Goal: Task Accomplishment & Management: Complete application form

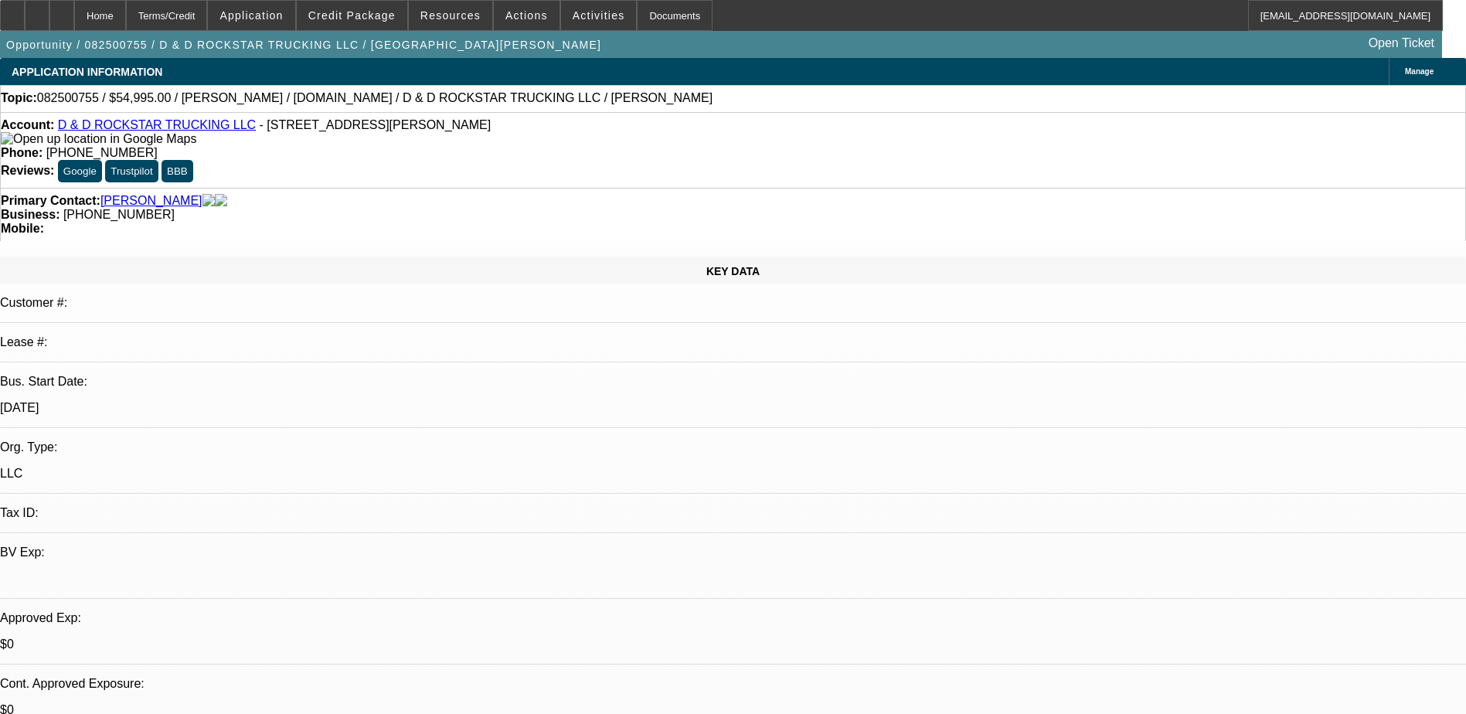
select select "0"
select select "2"
select select "0.1"
select select "4"
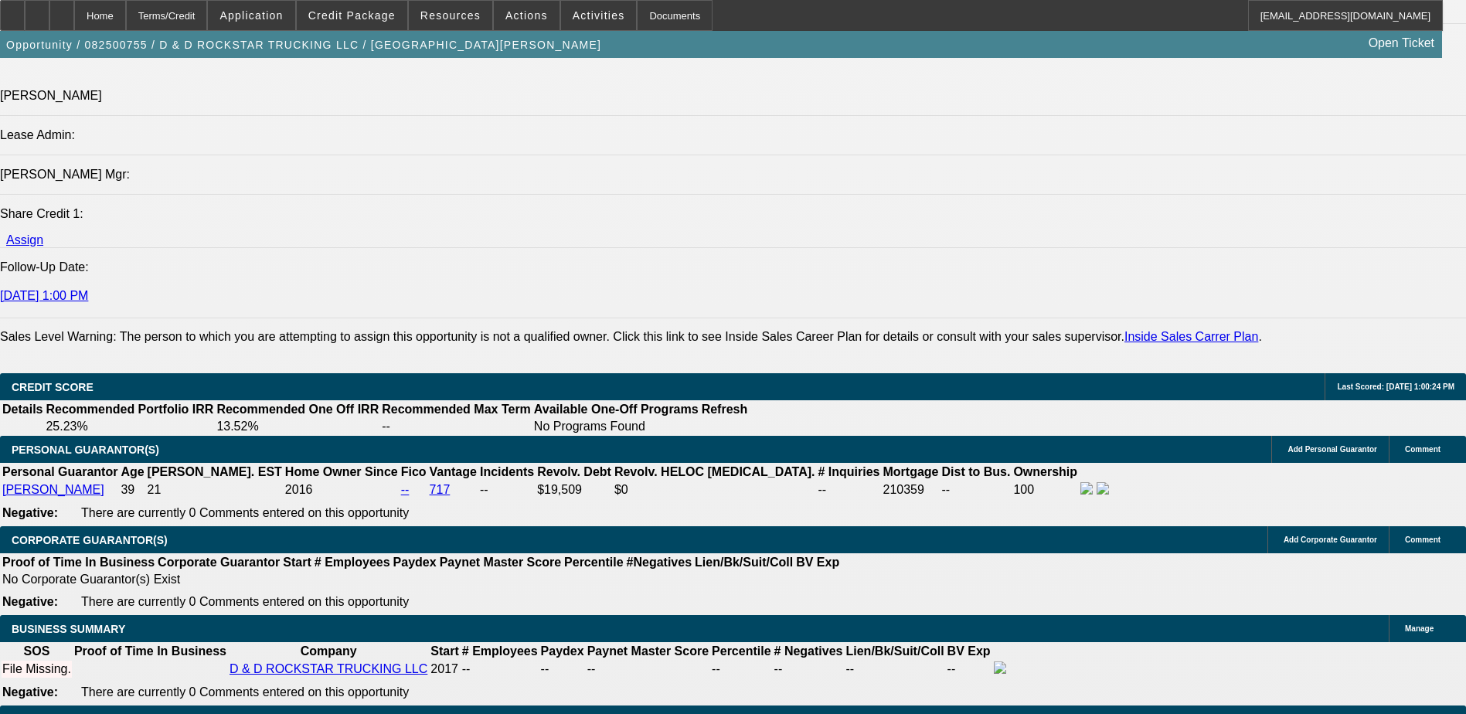
scroll to position [1855, 0]
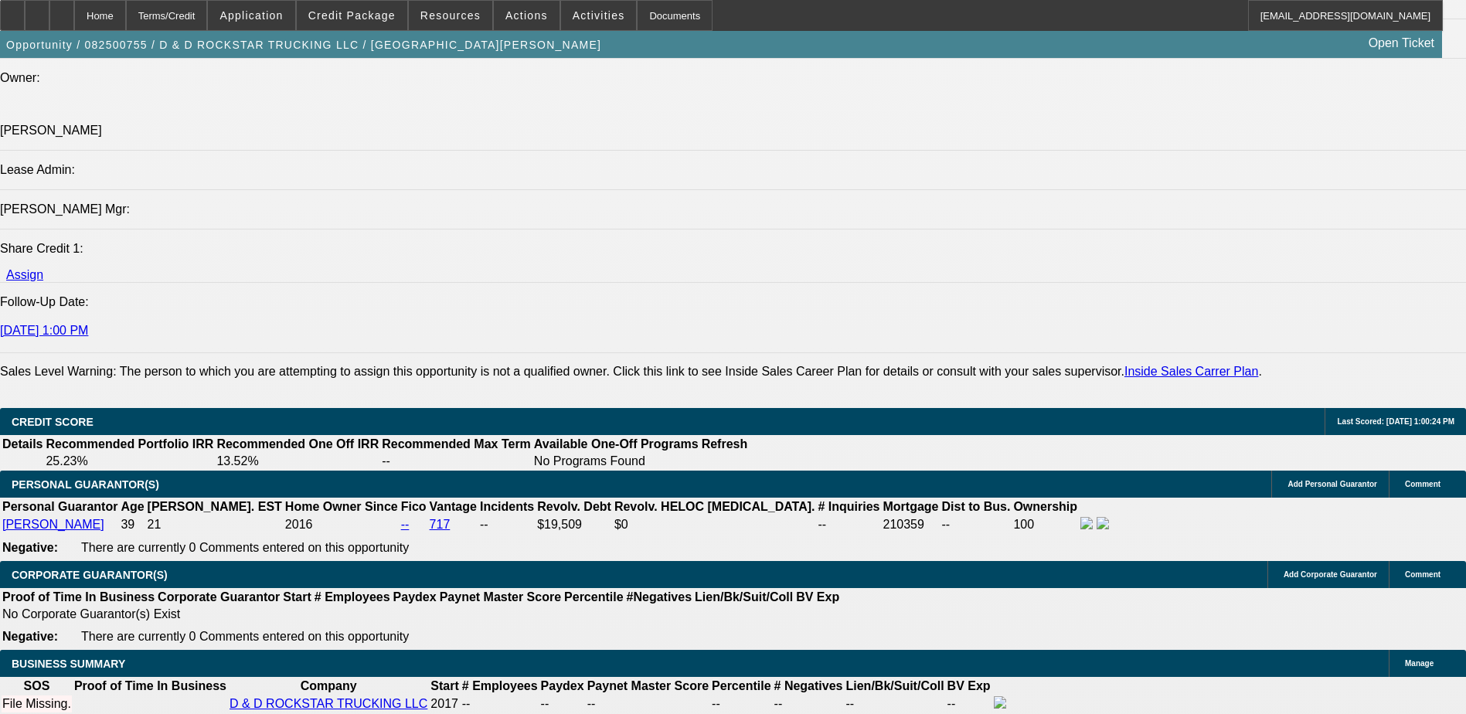
type input "$0.00"
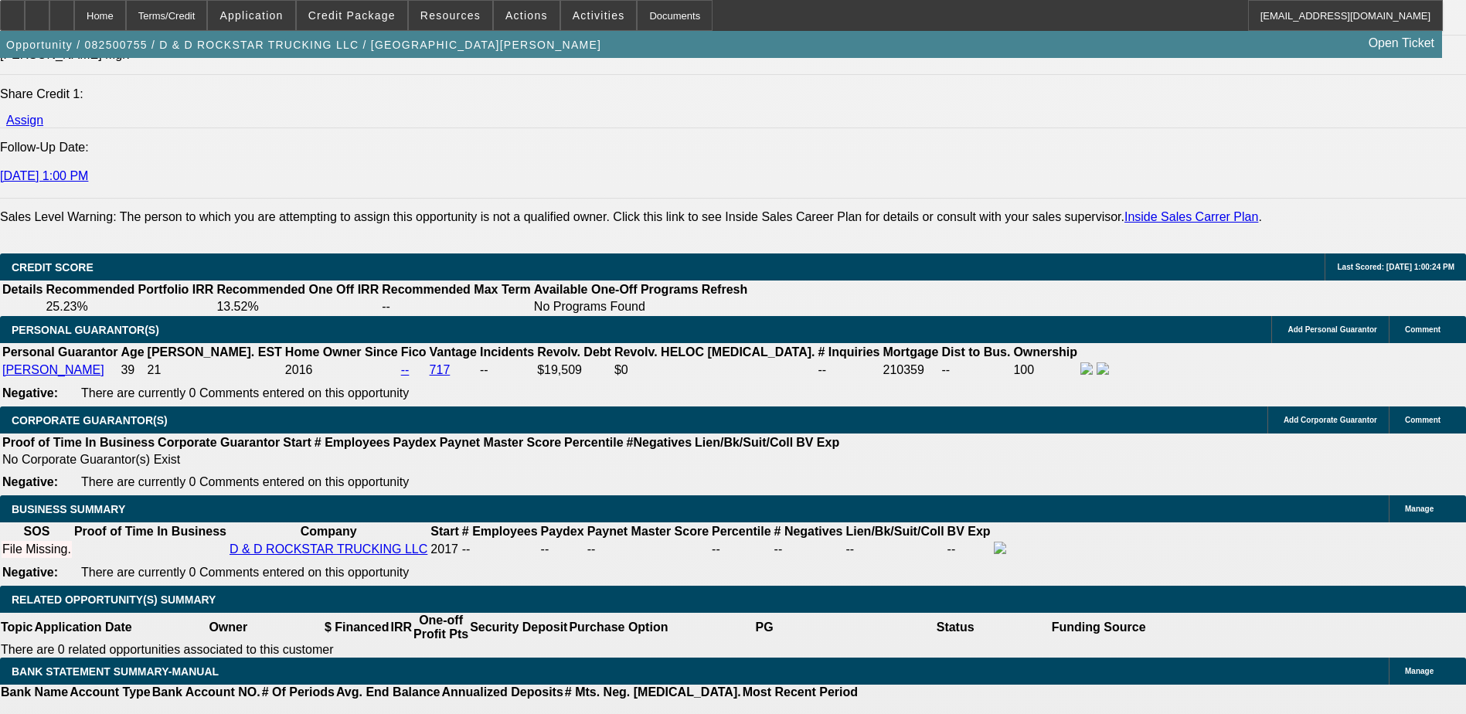
type input "1"
type input "24"
type input "1"
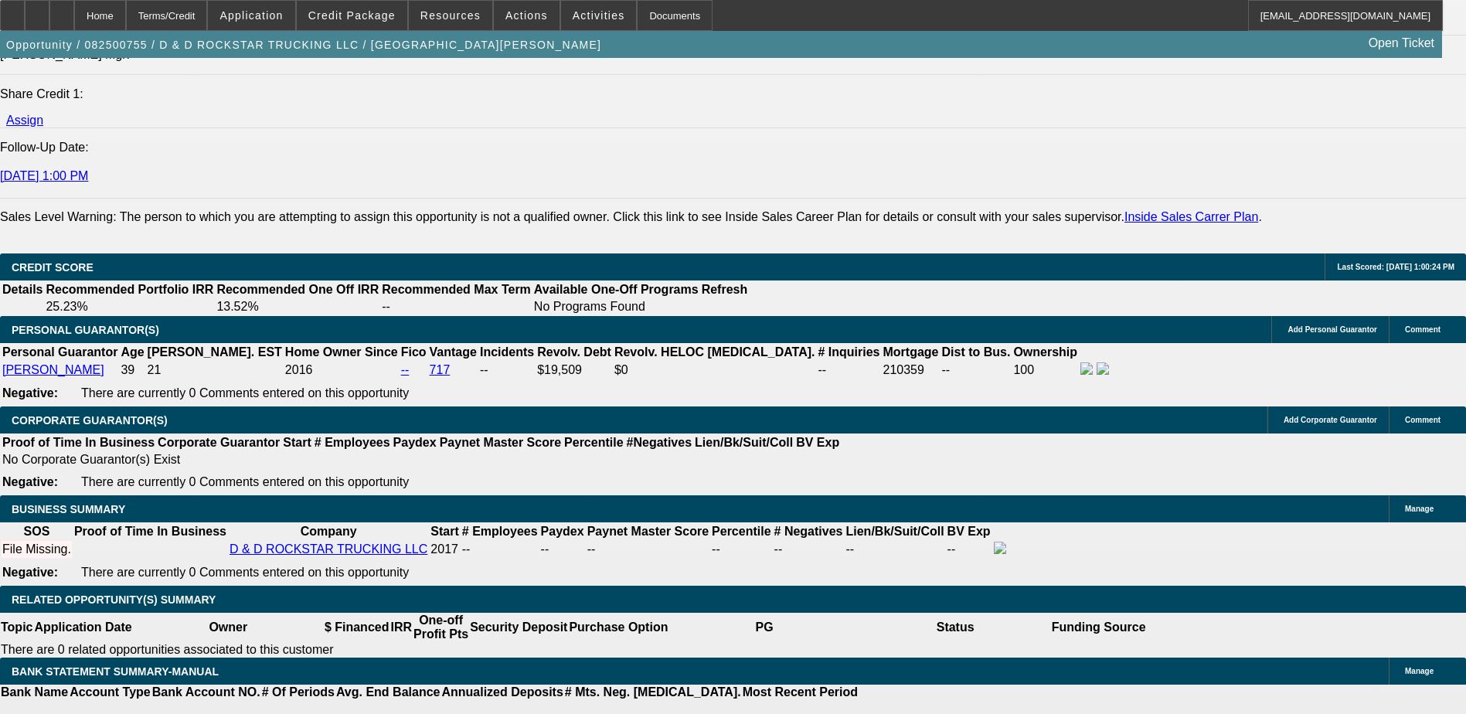
type input "$2,315.40"
type input "$4,630.80"
type input "13"
type input "$2,614.56"
type input "$5,229.12"
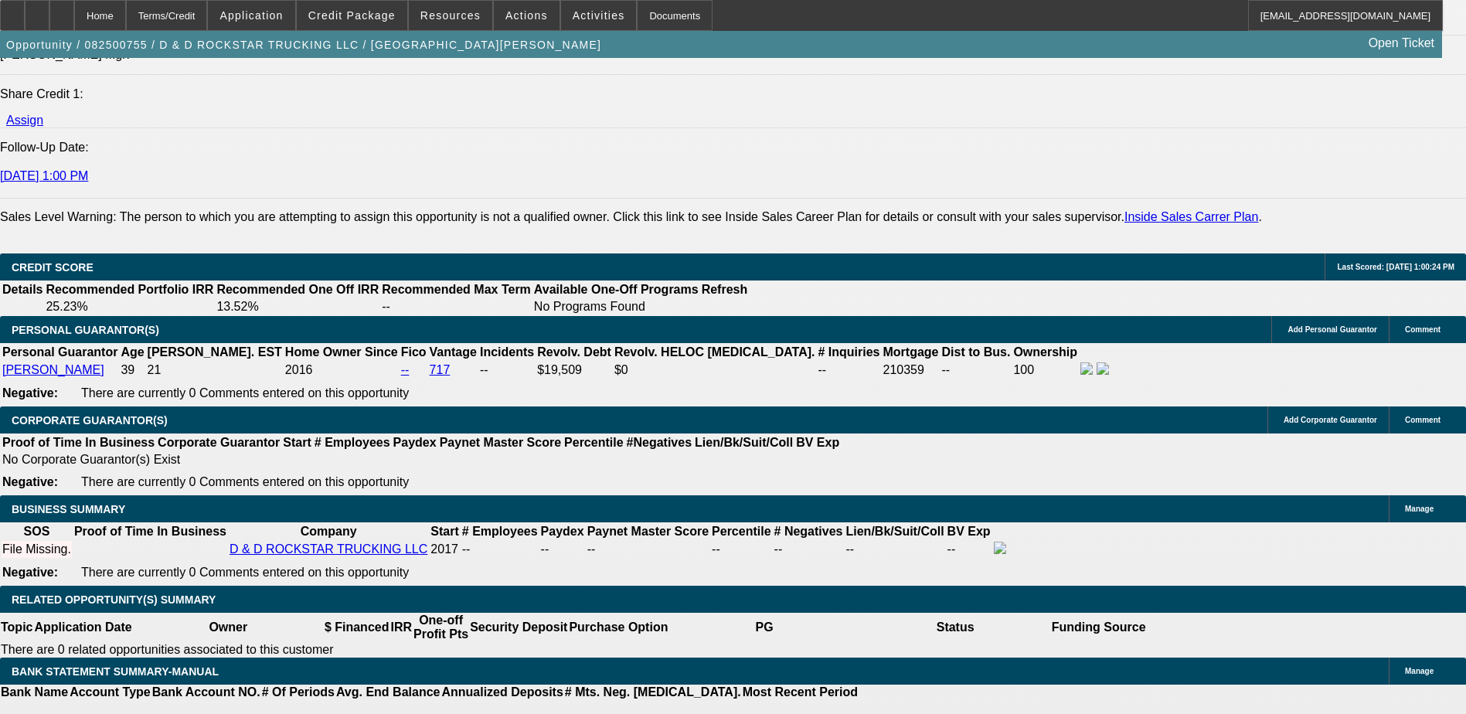
type input "1"
type input "$2,315.40"
type input "$4,630.80"
type input "15"
type input "$2,666.52"
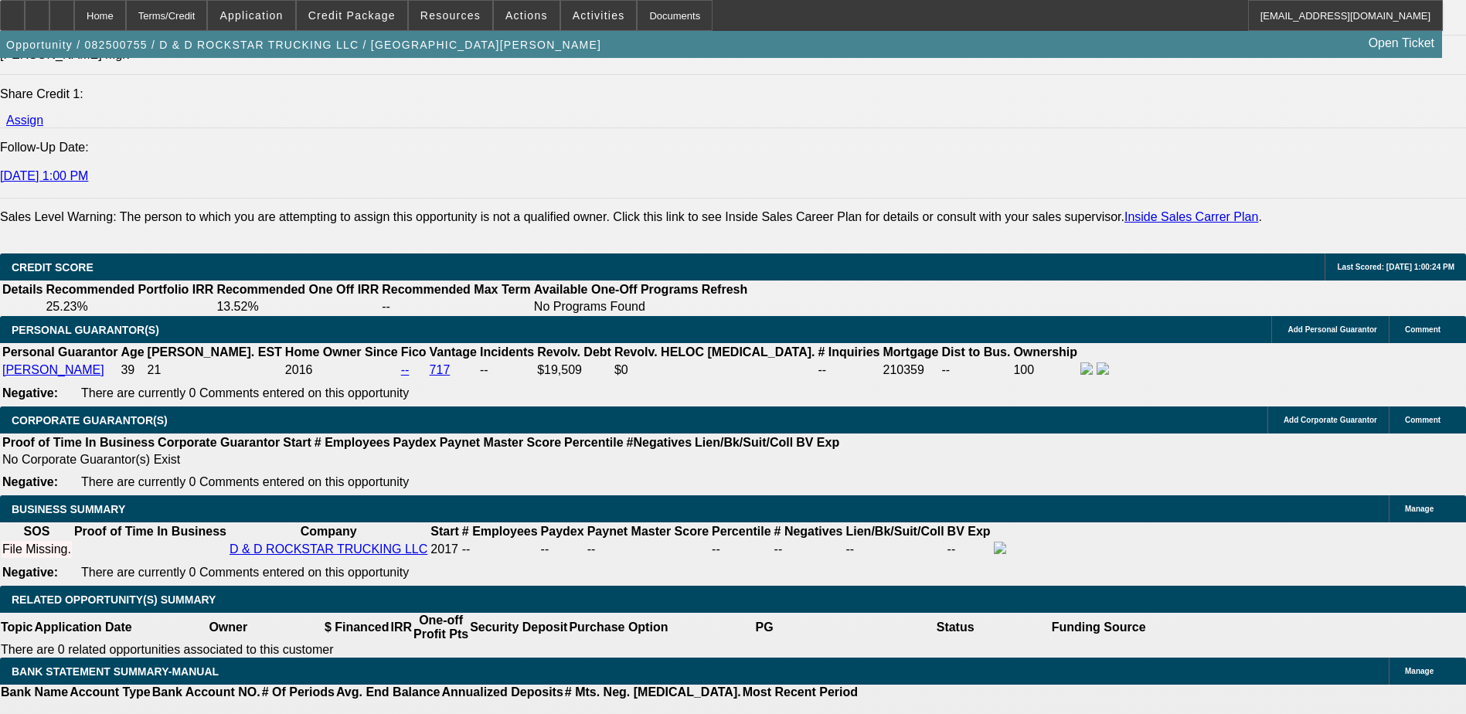
type input "$5,333.04"
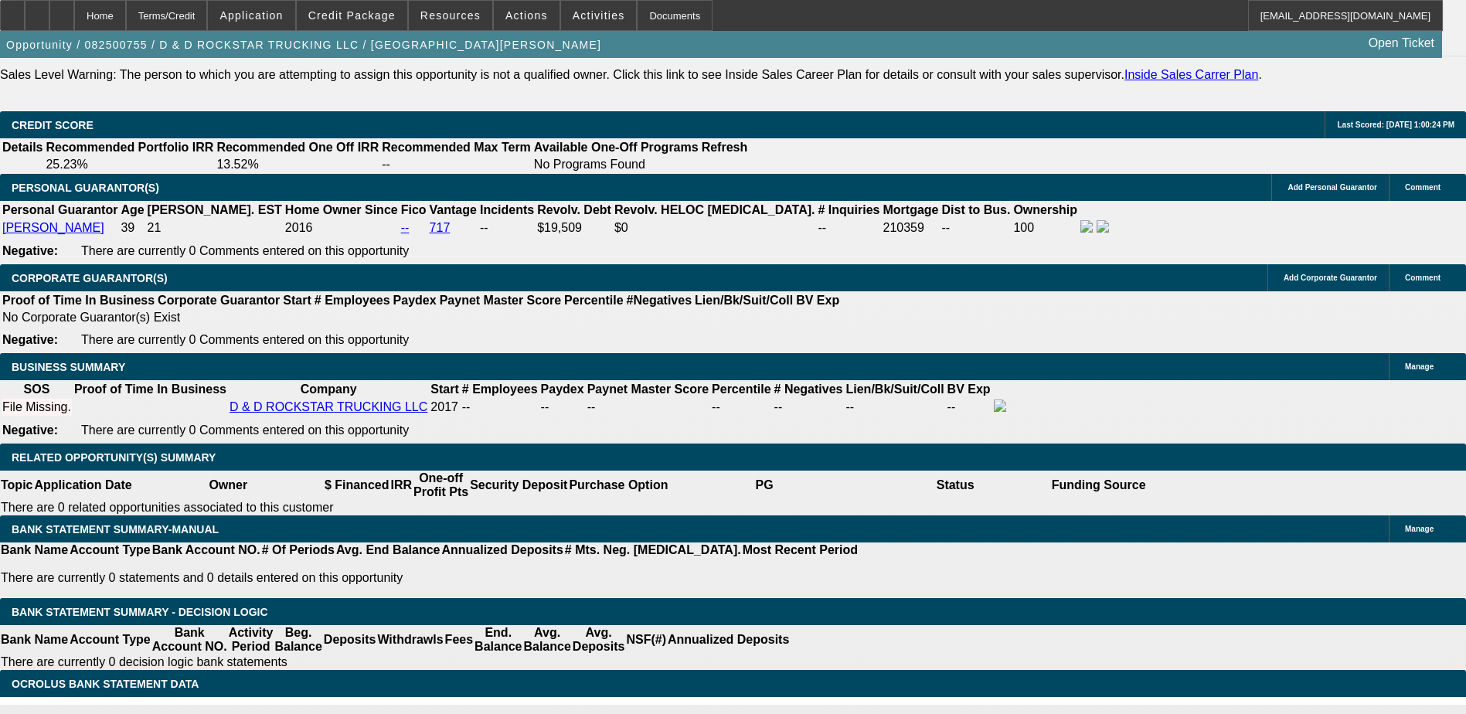
scroll to position [2242, 0]
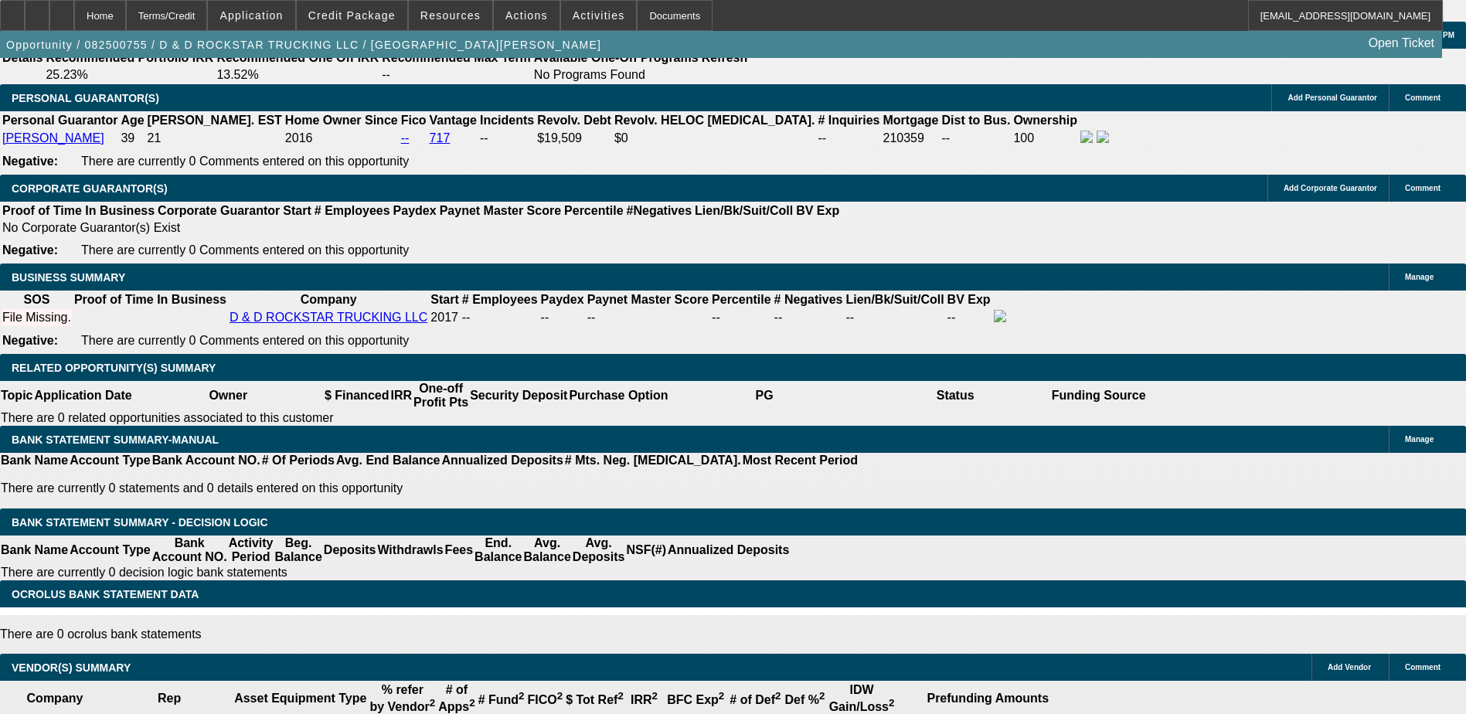
type input "15"
select select "0"
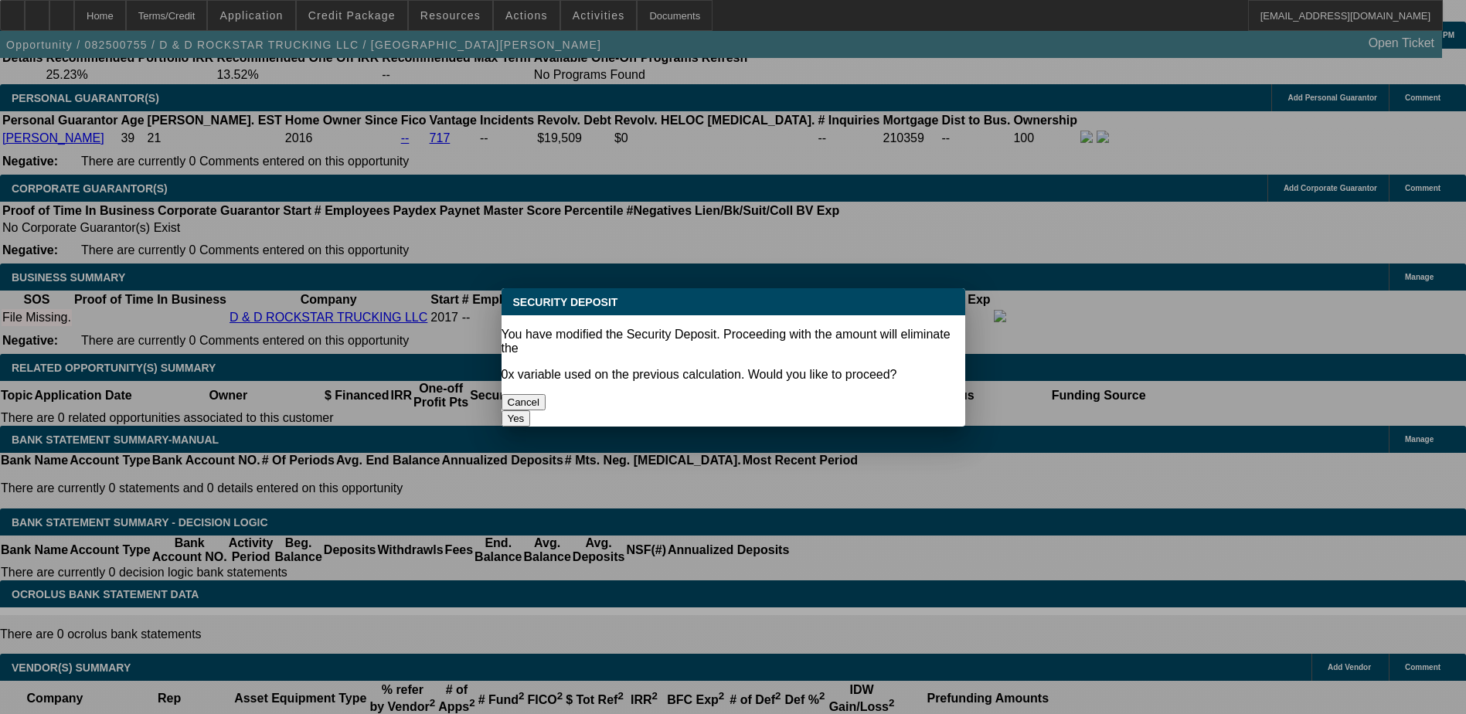
click at [531, 410] on button "Yes" at bounding box center [516, 418] width 29 height 16
type input "$0.00"
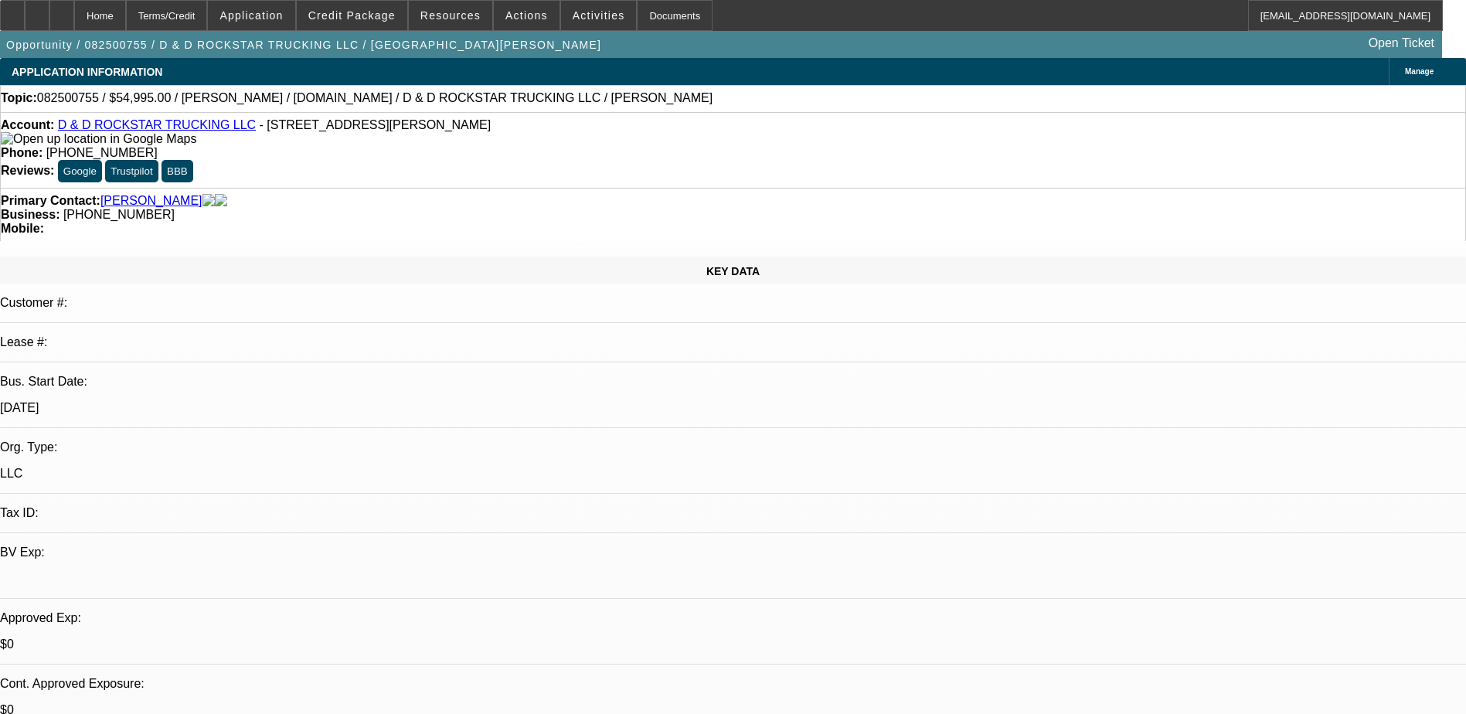
scroll to position [2242, 0]
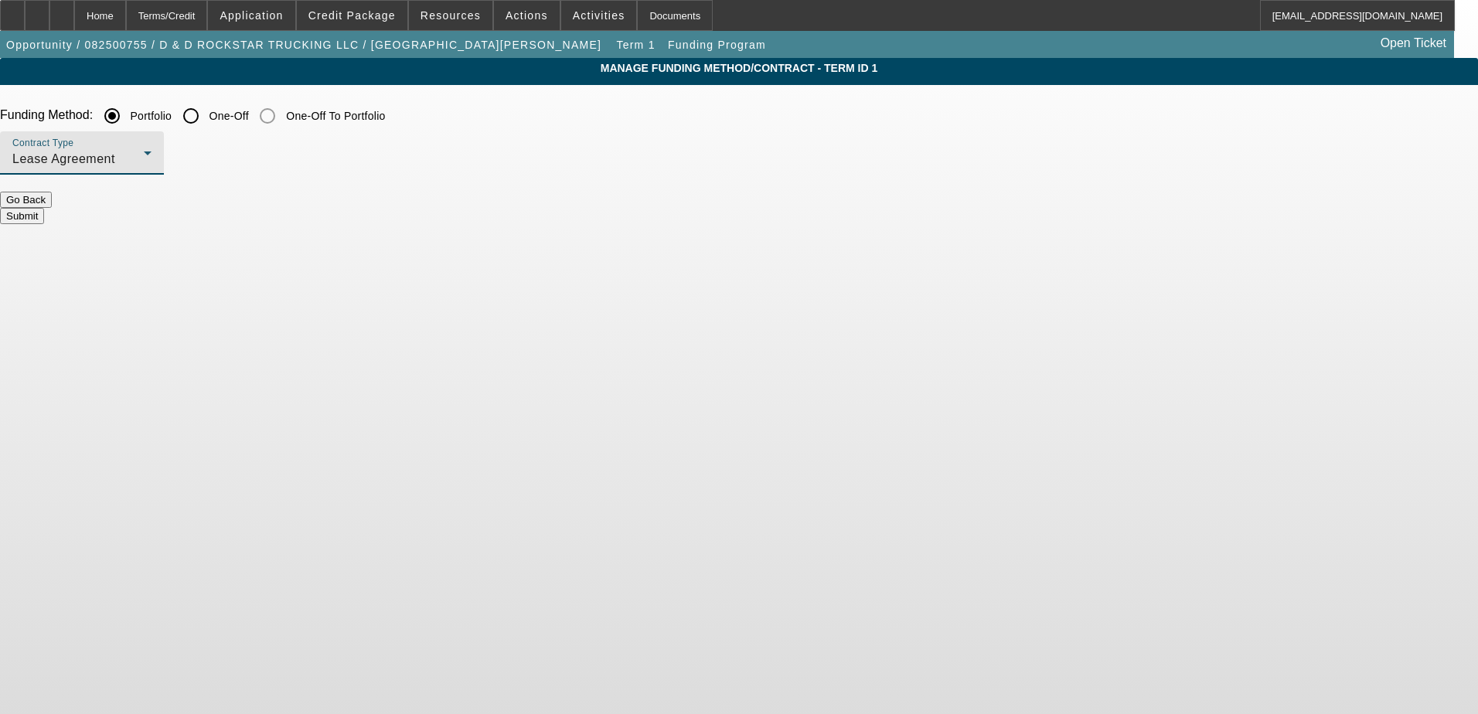
click at [144, 156] on div "Lease Agreement" at bounding box center [77, 159] width 131 height 19
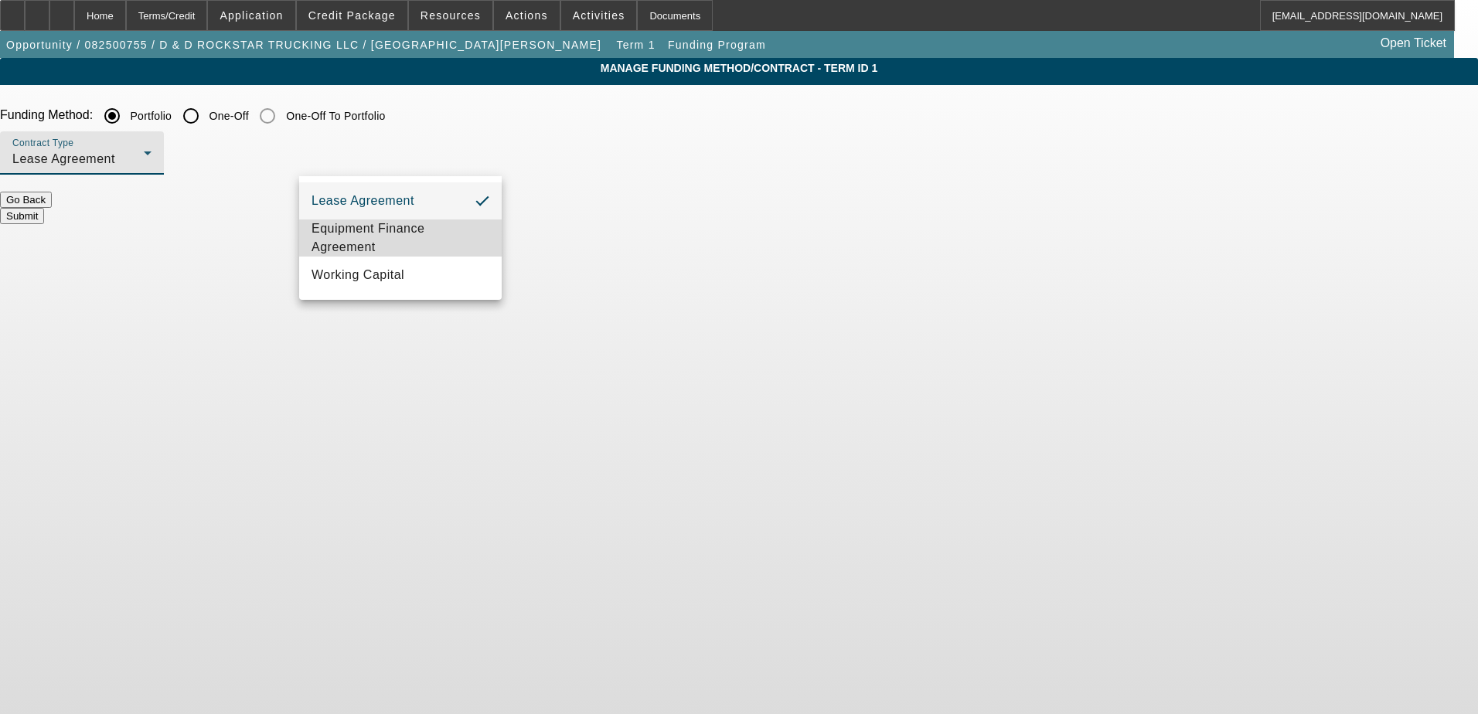
click at [399, 250] on span "Equipment Finance Agreement" at bounding box center [401, 238] width 178 height 37
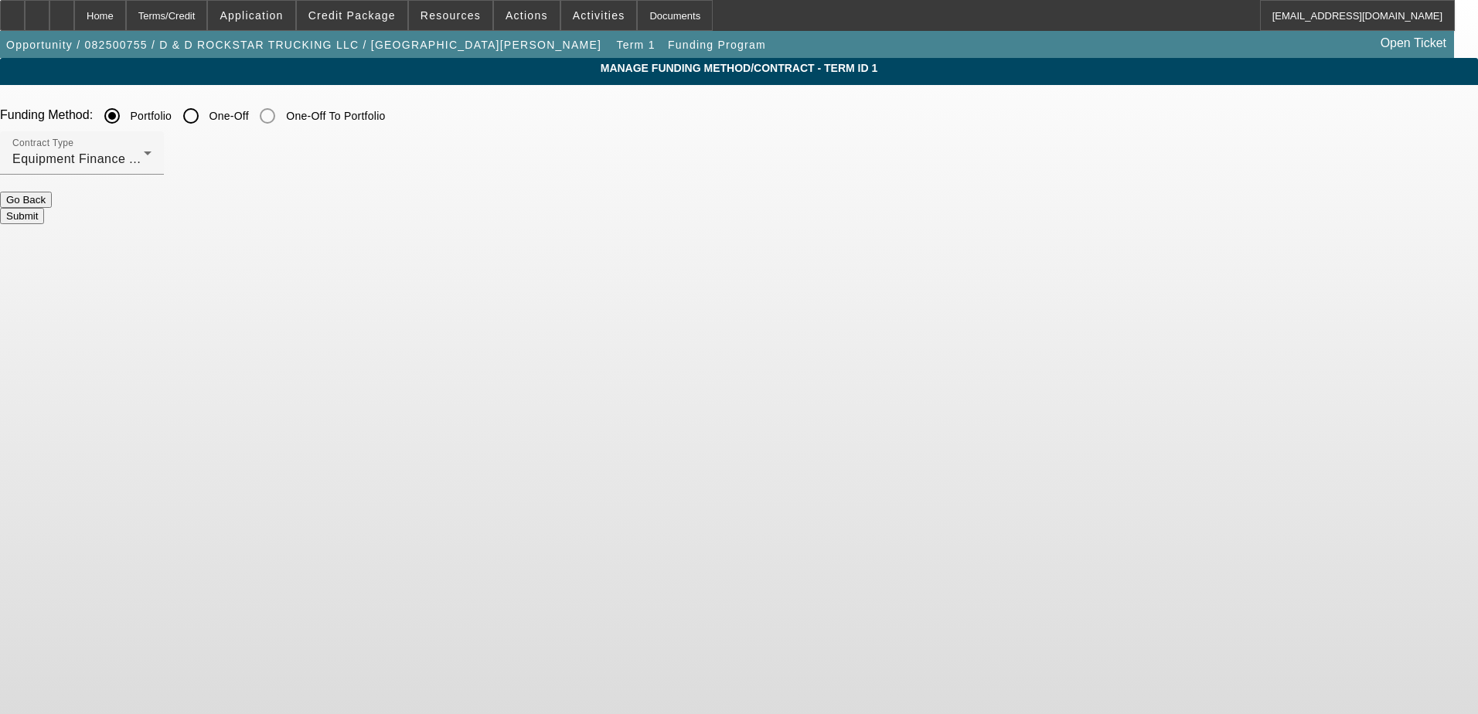
click at [44, 208] on button "Submit" at bounding box center [22, 216] width 44 height 16
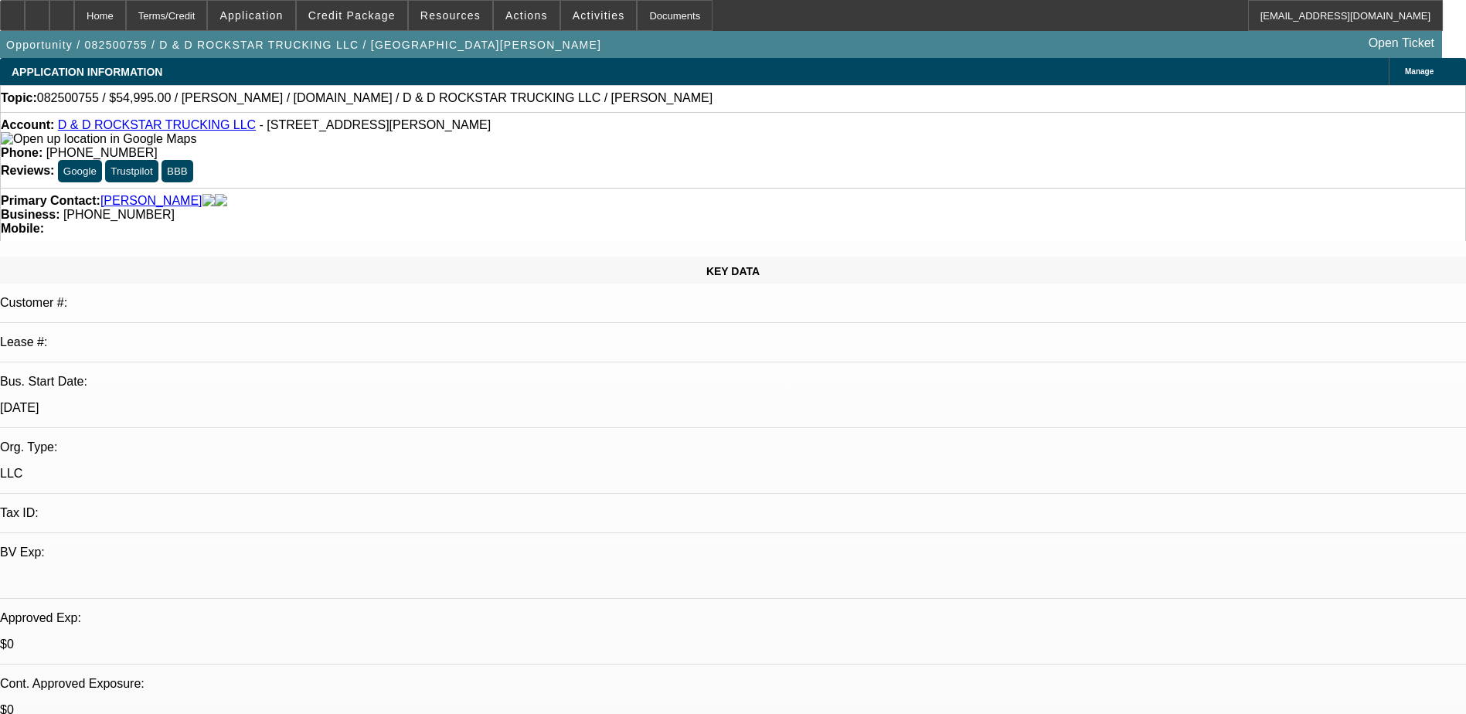
select select "0"
select select "2"
select select "0"
select select "6"
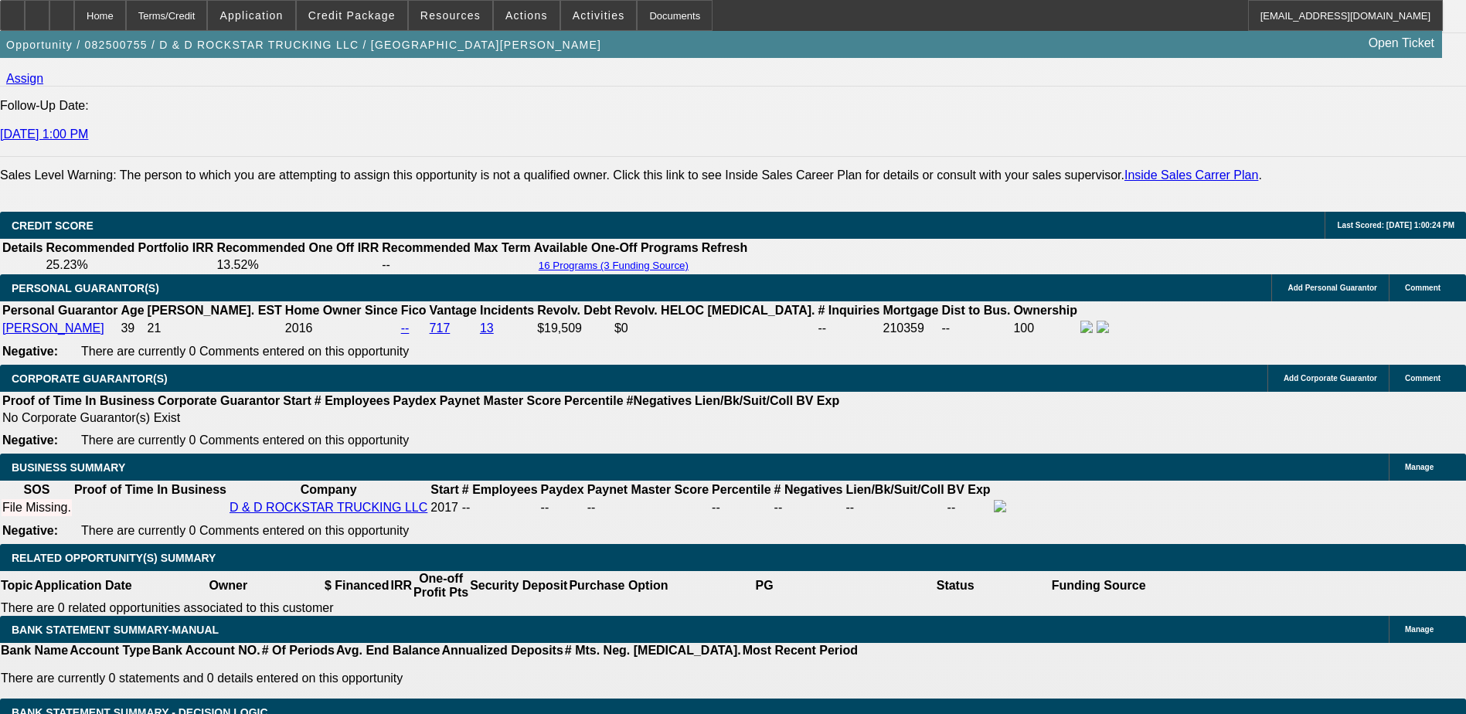
scroll to position [2010, 0]
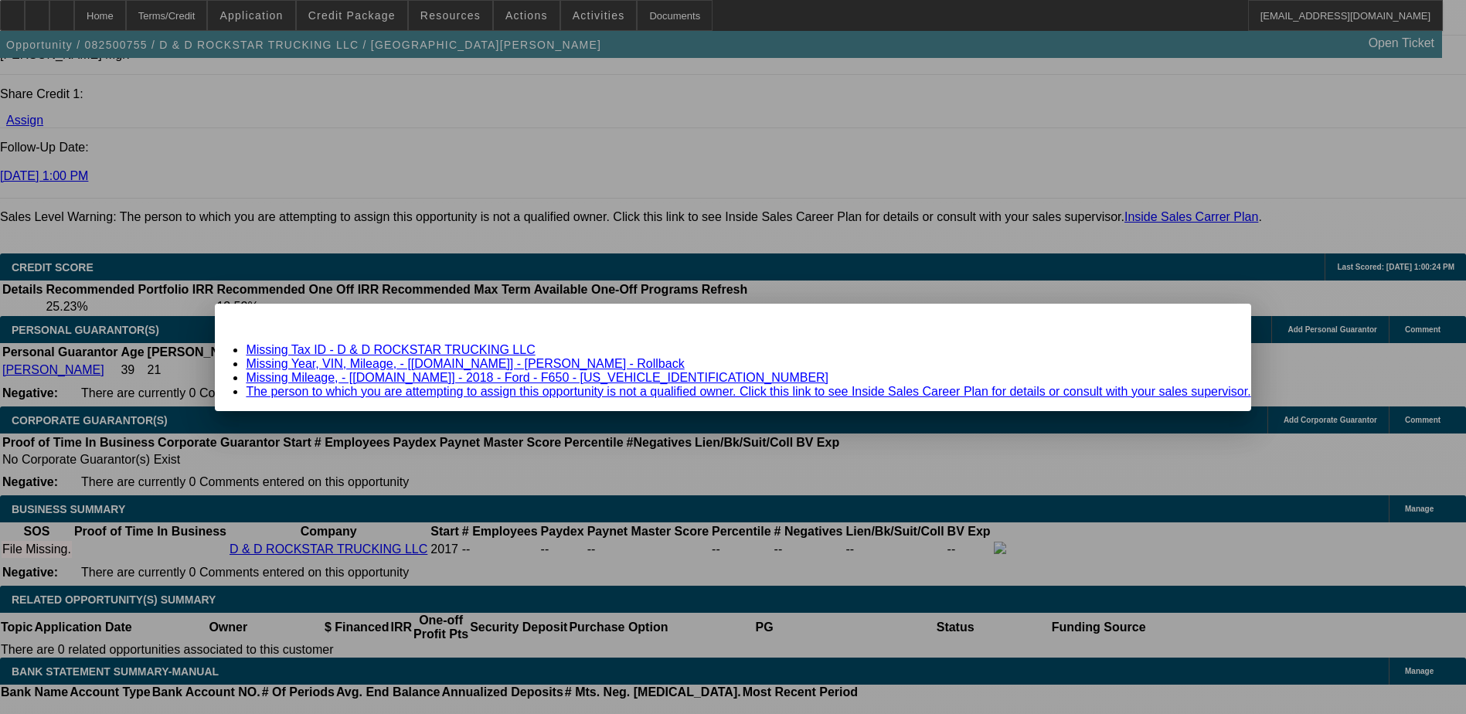
click at [400, 366] on link "Missing Year, VIN, Mileage, - [[DOMAIN_NAME]] - [PERSON_NAME] - Rollback" at bounding box center [465, 363] width 438 height 13
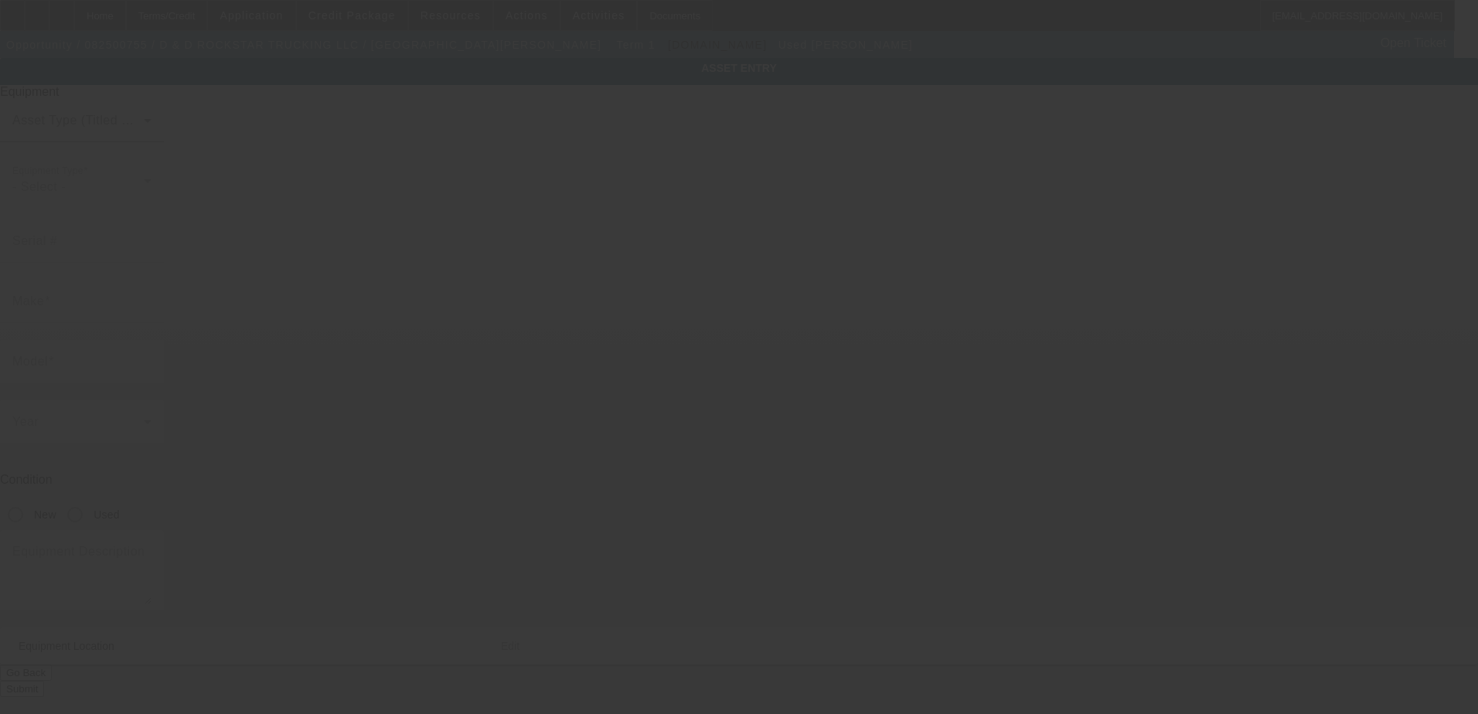
type input "[PERSON_NAME]"
type input "rollback"
radio input "true"
type textarea "[PERSON_NAME]"
type input "[STREET_ADDRESS][PERSON_NAME]"
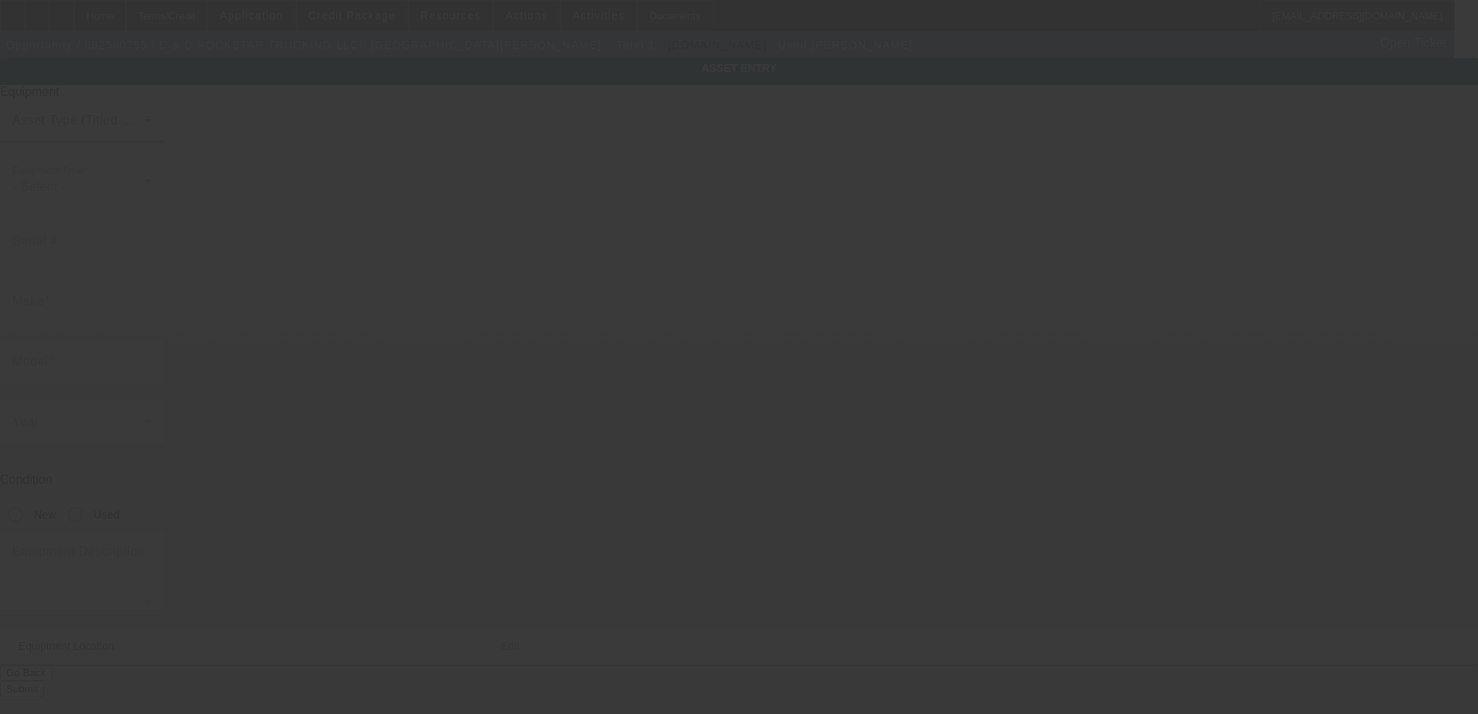
type input "Valley"
type input "36854"
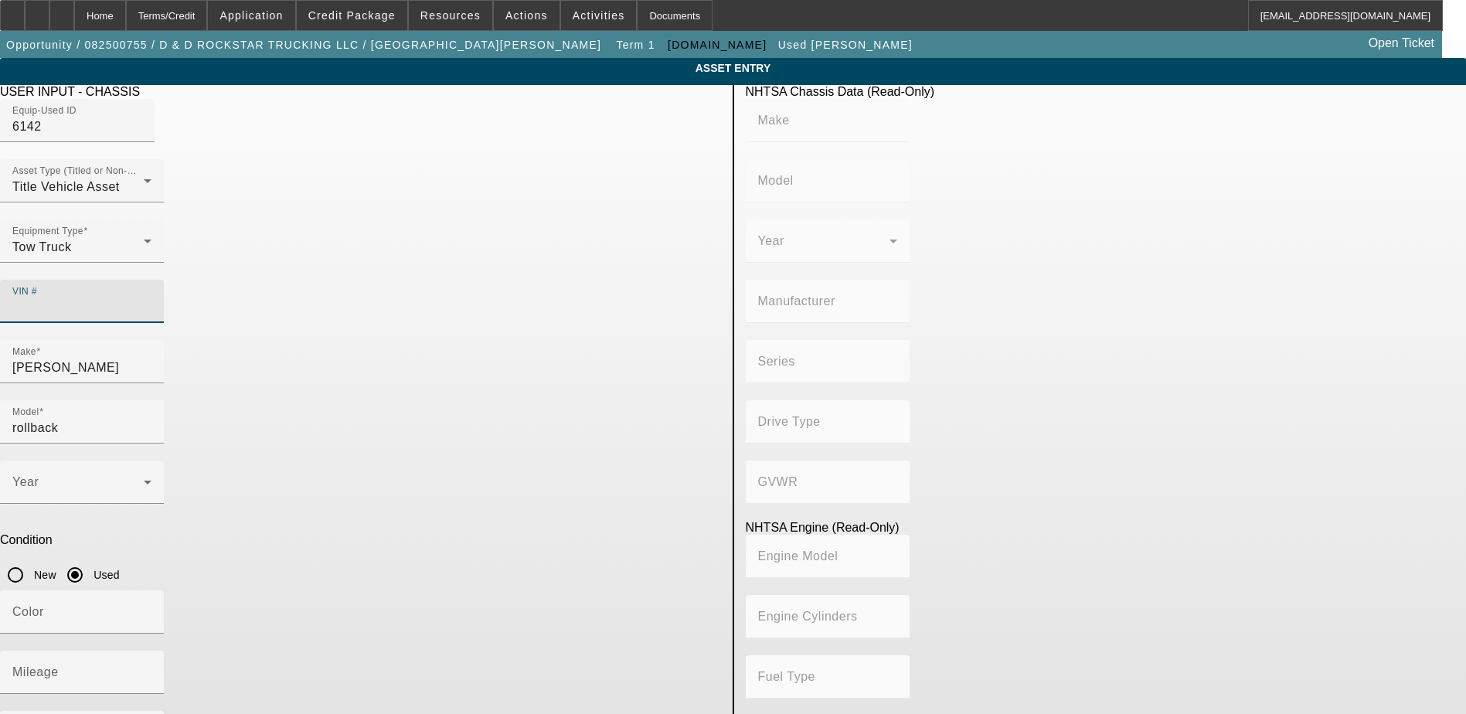
click at [152, 298] on input "VIN #" at bounding box center [81, 307] width 139 height 19
click at [126, 5] on div "Home" at bounding box center [100, 15] width 52 height 31
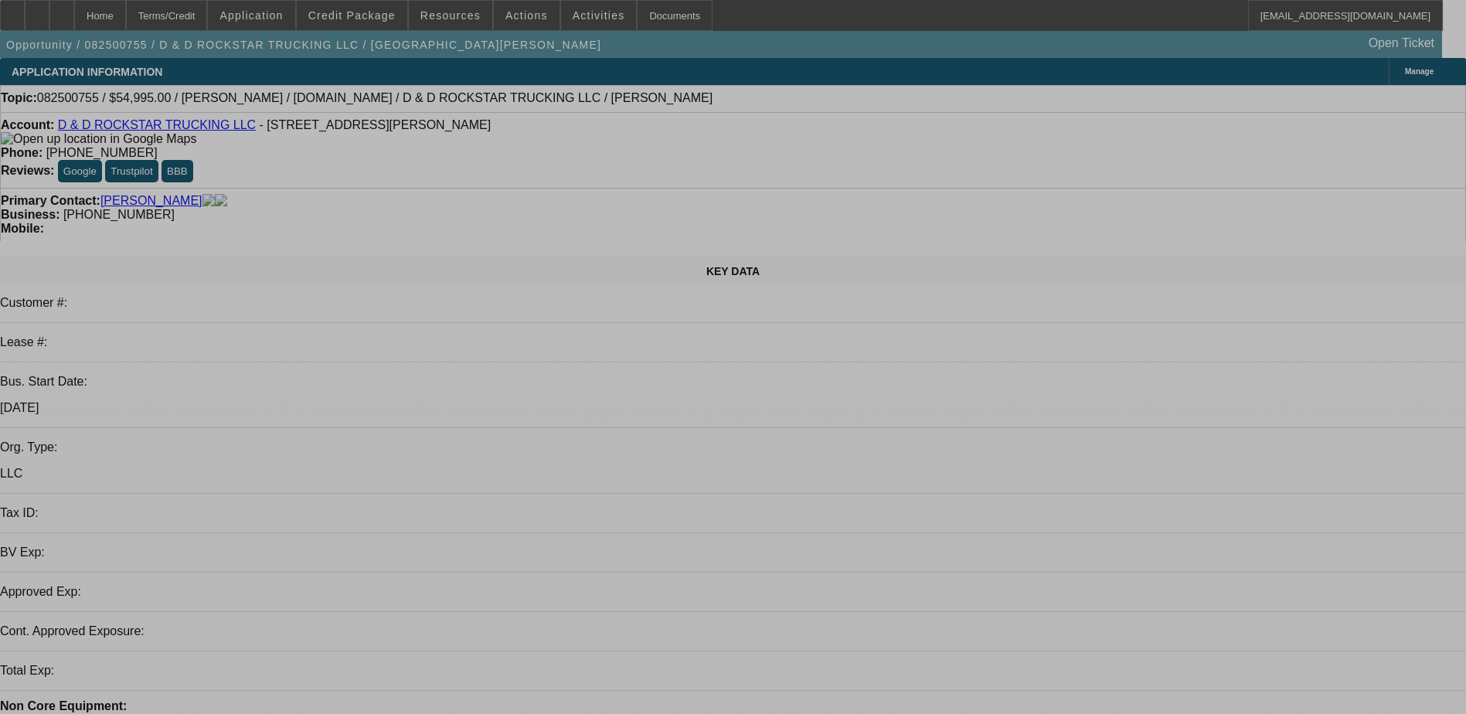
select select "0"
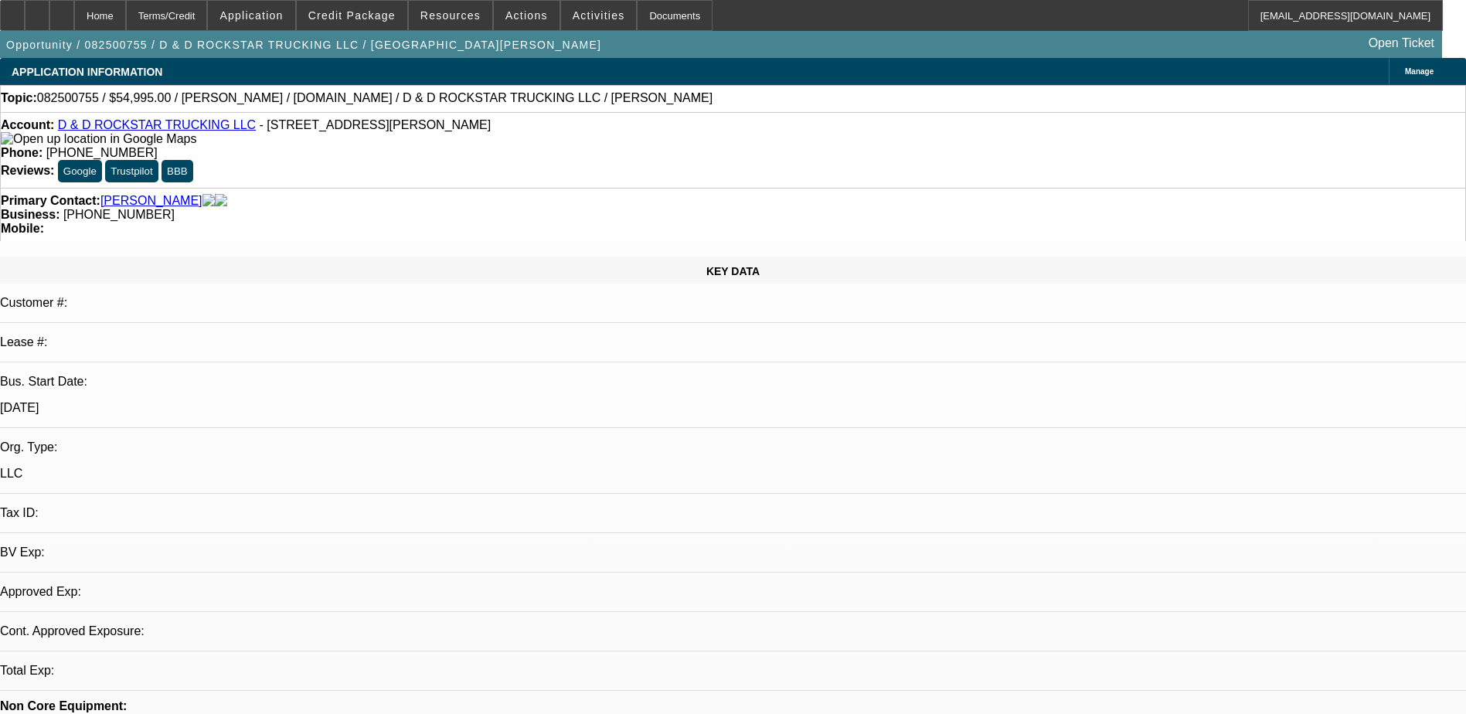
select select "0"
select select "2"
select select "0"
select select "6"
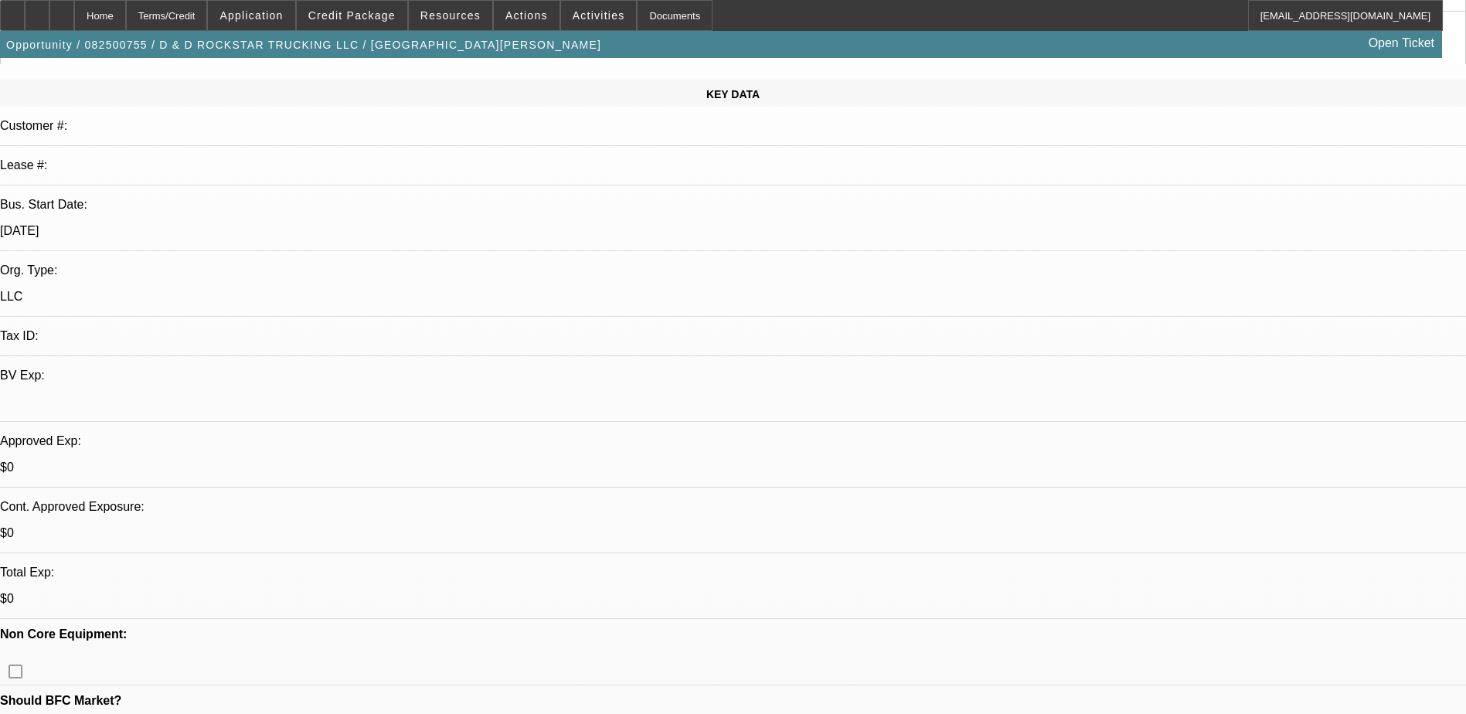
scroll to position [232, 0]
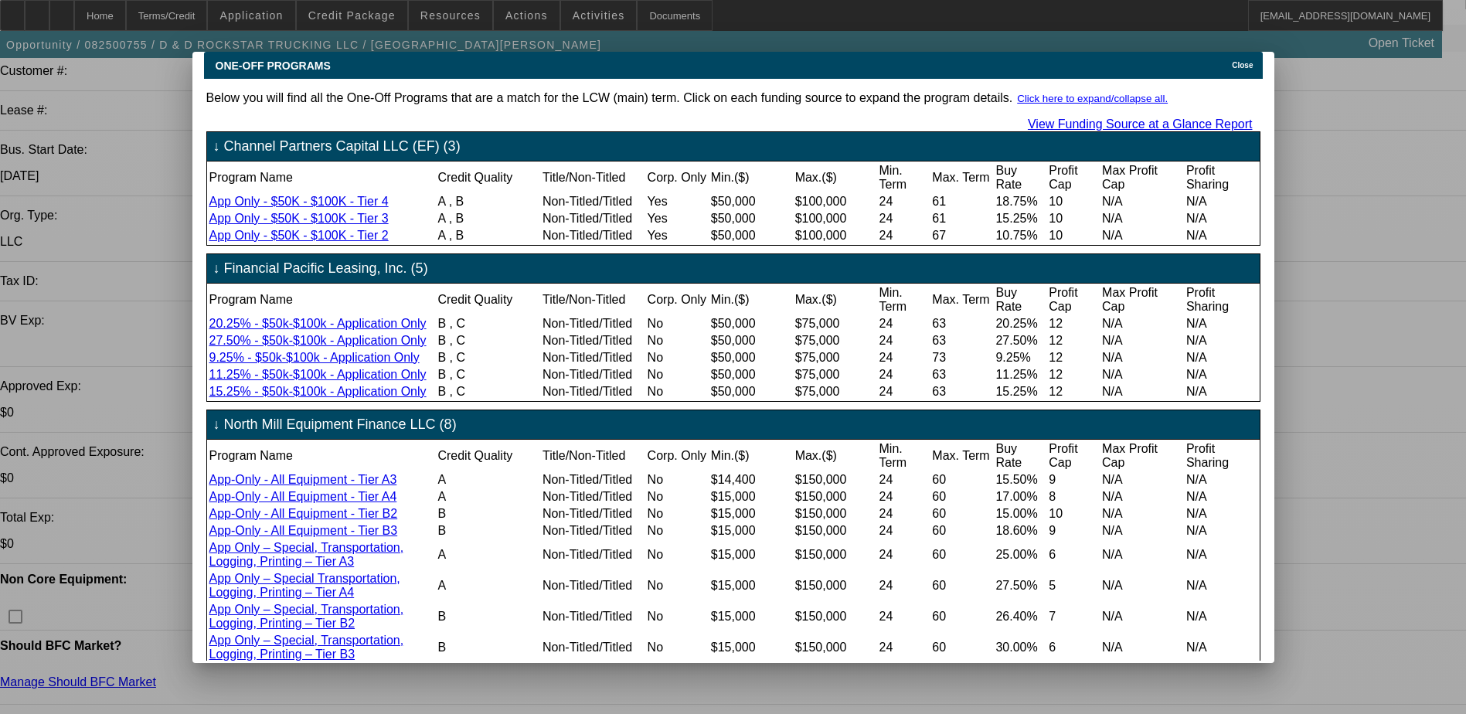
scroll to position [0, 0]
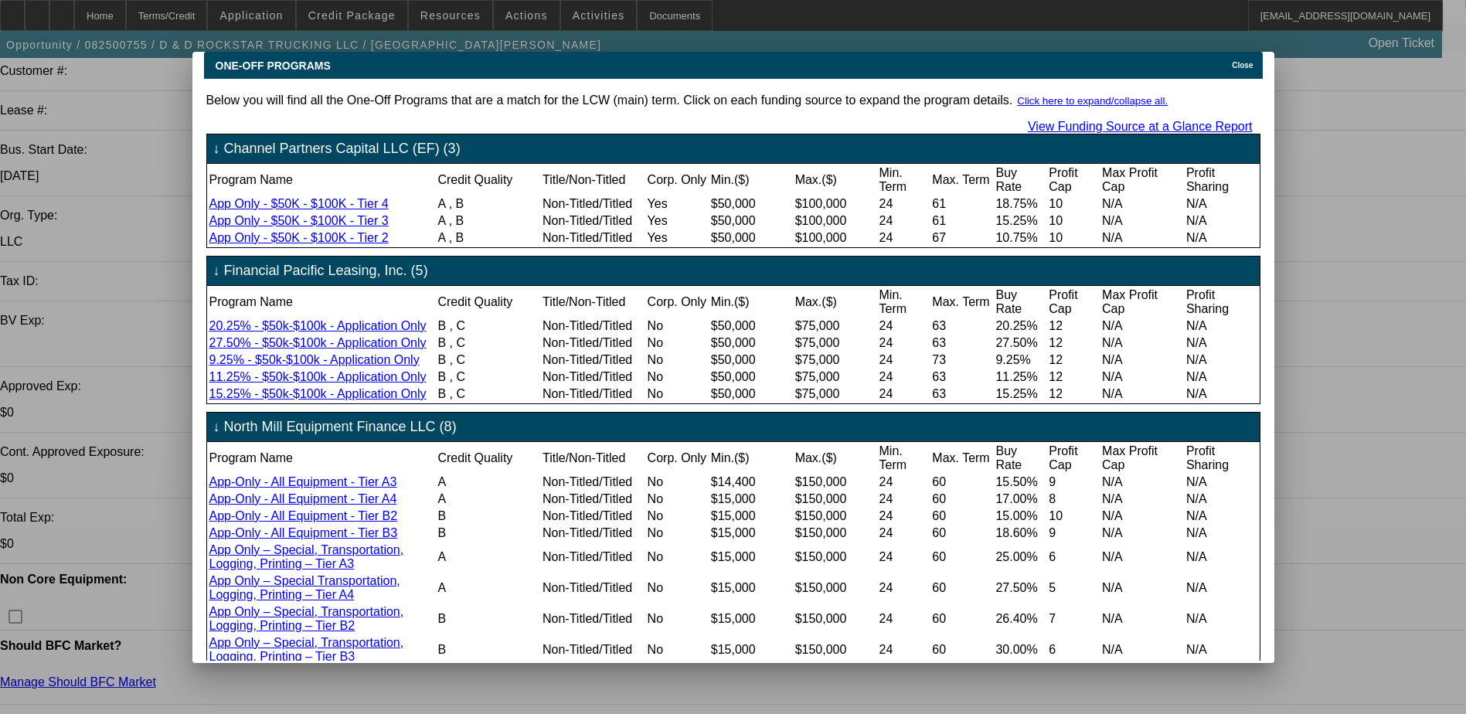
click at [1228, 61] on icon at bounding box center [1228, 65] width 0 height 9
